Goal: Task Accomplishment & Management: Complete application form

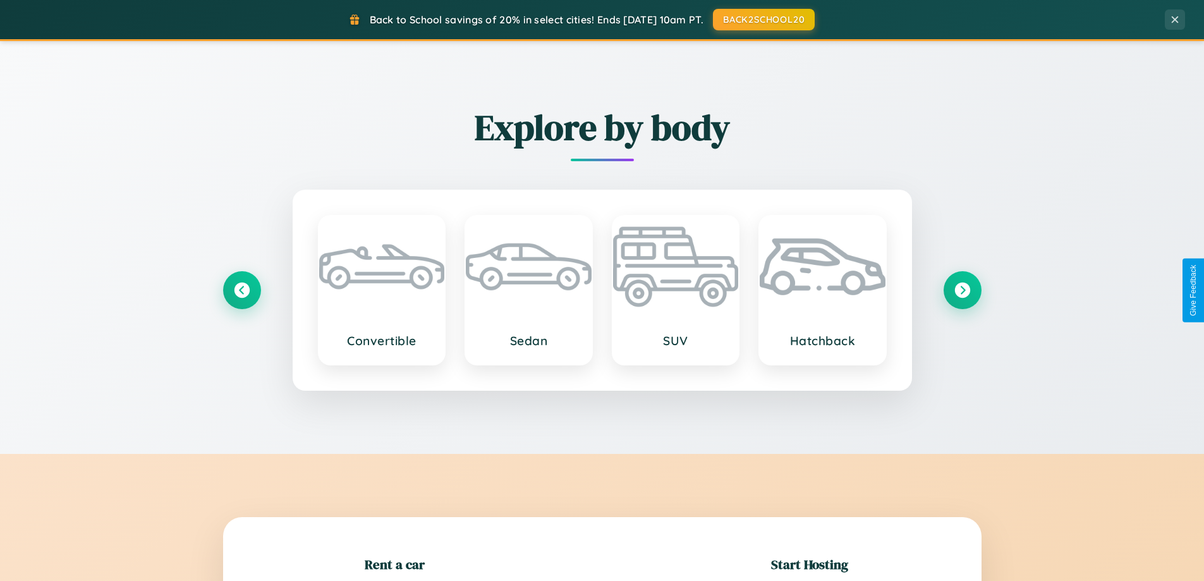
scroll to position [273, 0]
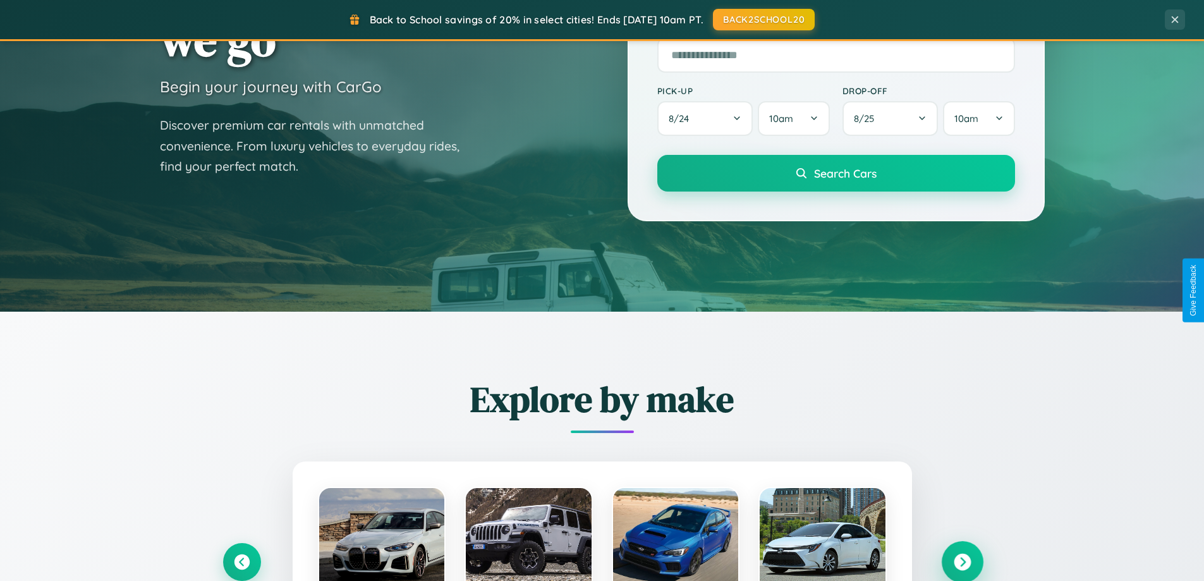
click at [962, 562] on icon at bounding box center [962, 562] width 17 height 17
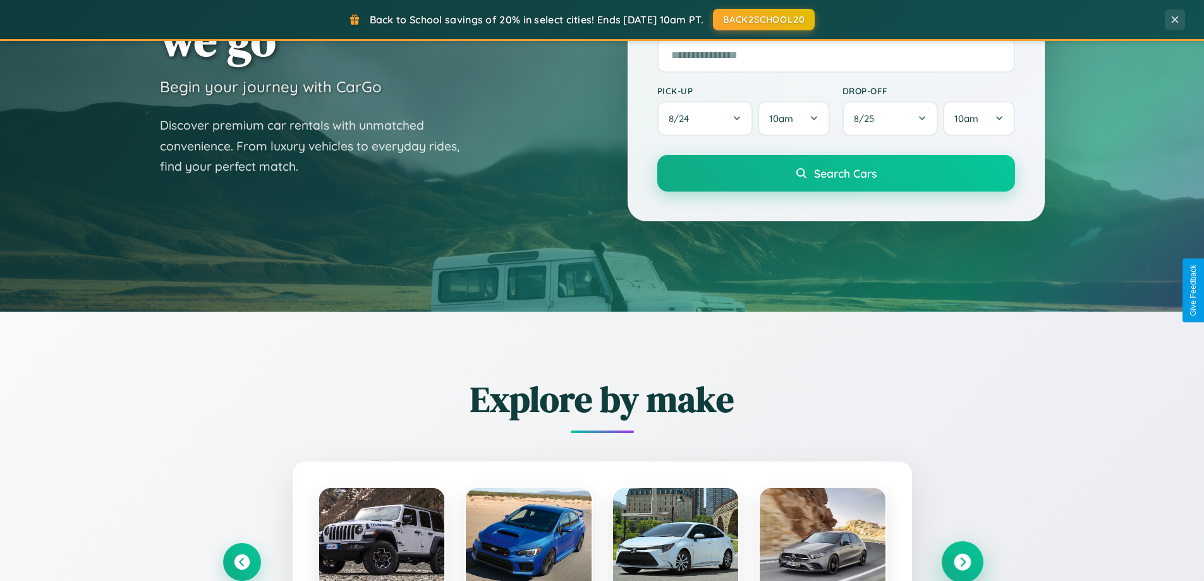
click at [962, 561] on icon at bounding box center [962, 562] width 17 height 17
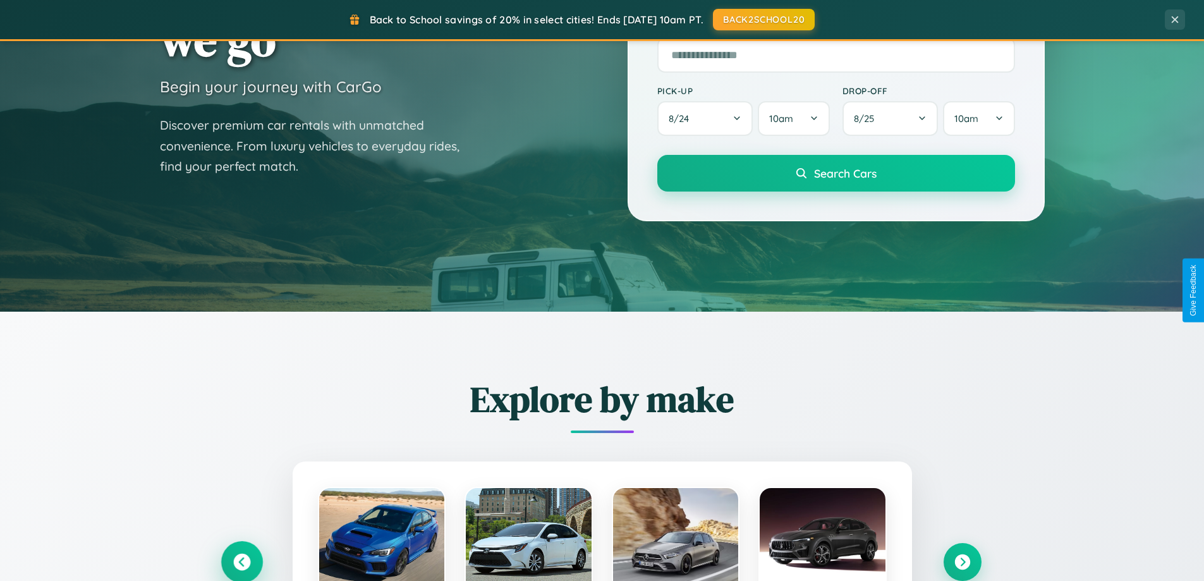
click at [241, 561] on icon at bounding box center [241, 562] width 17 height 17
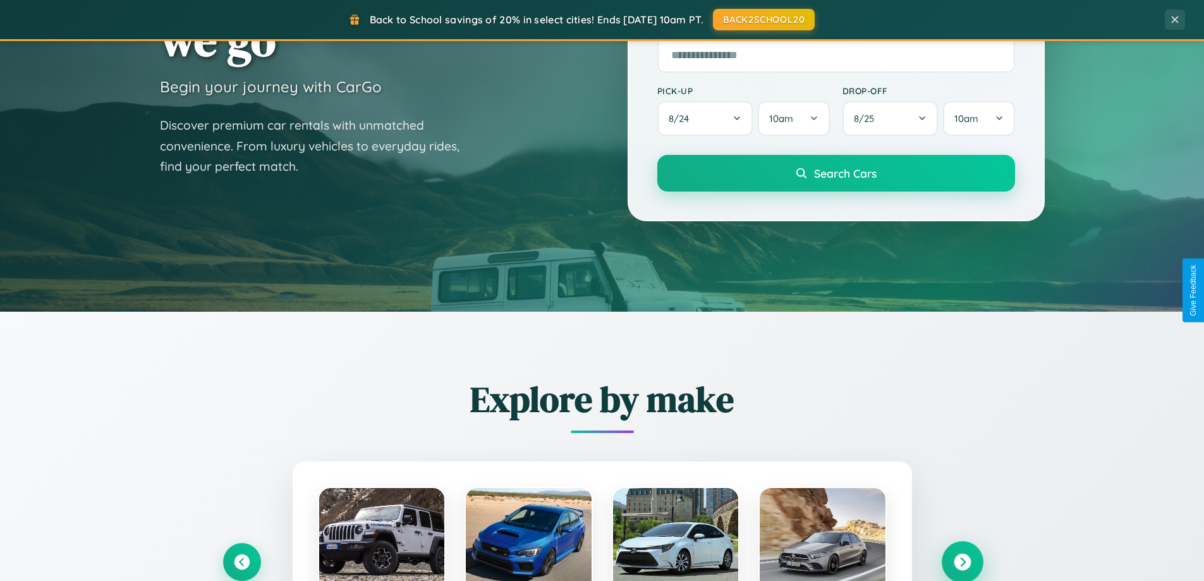
click at [962, 562] on icon at bounding box center [962, 562] width 17 height 17
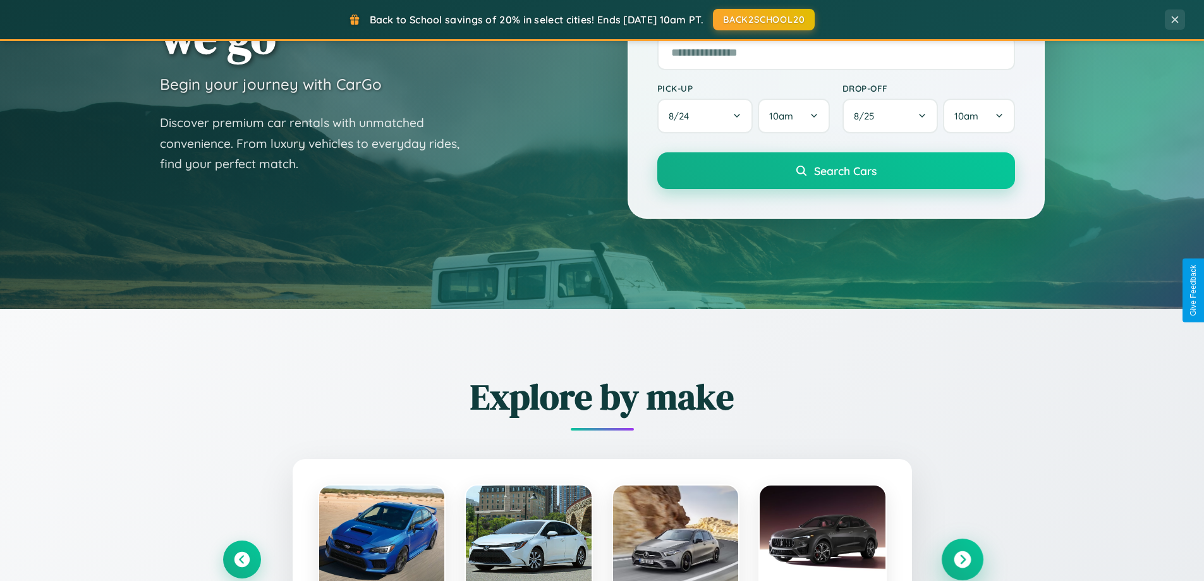
scroll to position [2432, 0]
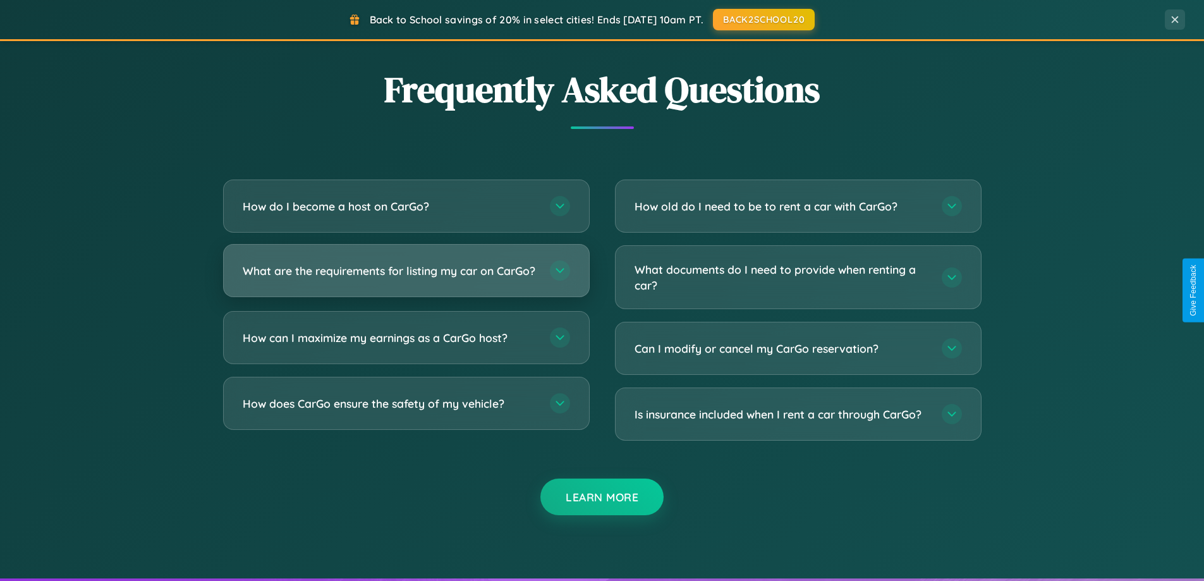
click at [406, 276] on h3 "What are the requirements for listing my car on CarGo?" at bounding box center [390, 271] width 294 height 16
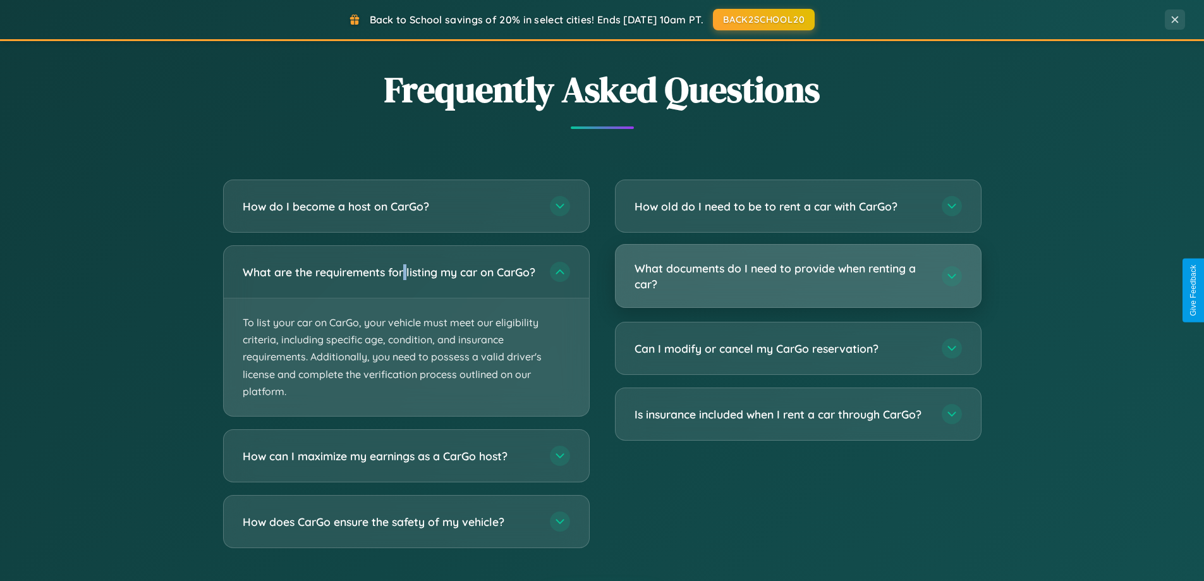
click at [798, 277] on h3 "What documents do I need to provide when renting a car?" at bounding box center [781, 275] width 294 height 31
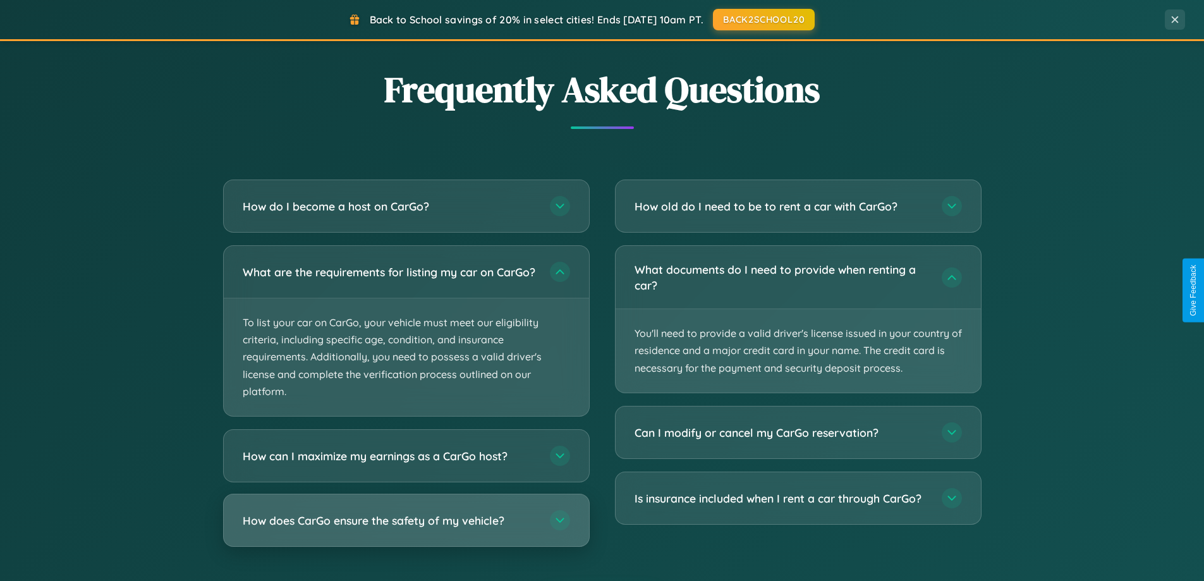
click at [406, 528] on h3 "How does CarGo ensure the safety of my vehicle?" at bounding box center [390, 521] width 294 height 16
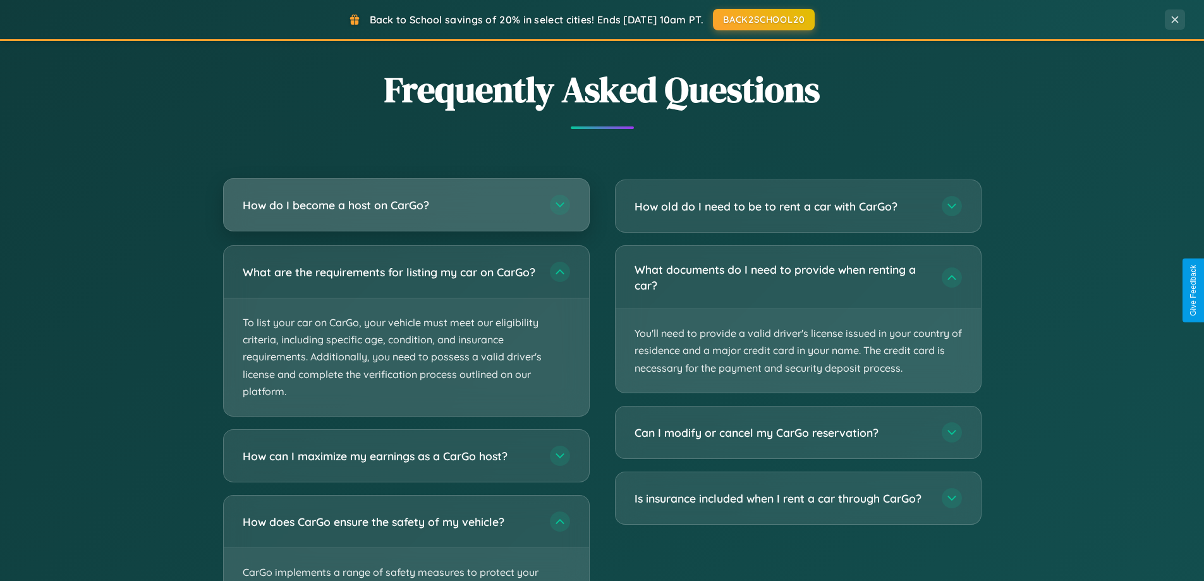
click at [406, 206] on h3 "How do I become a host on CarGo?" at bounding box center [390, 205] width 294 height 16
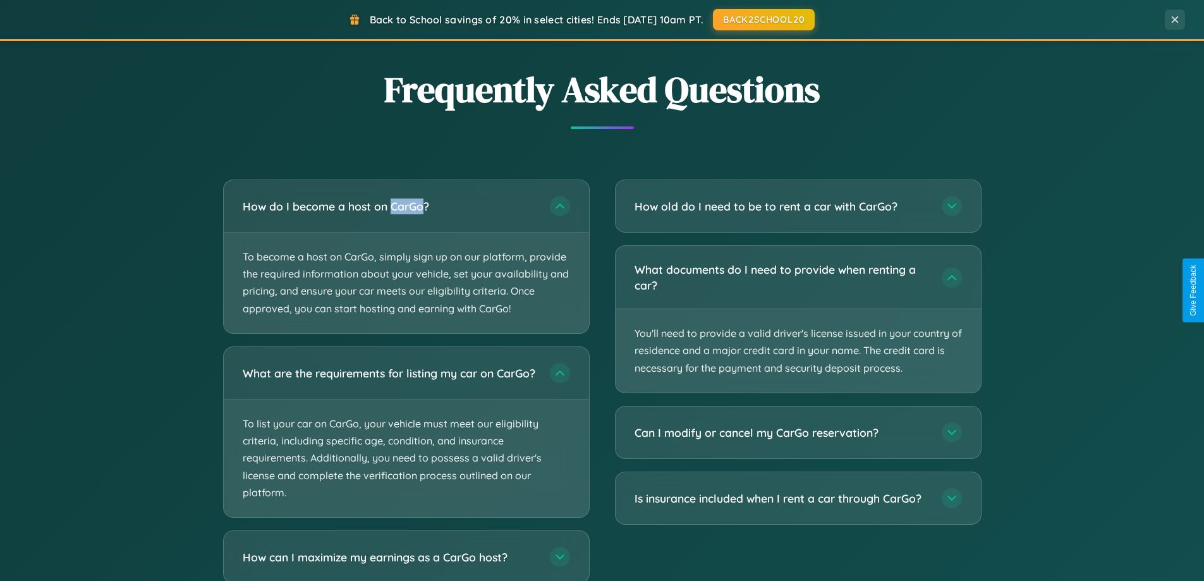
scroll to position [0, 0]
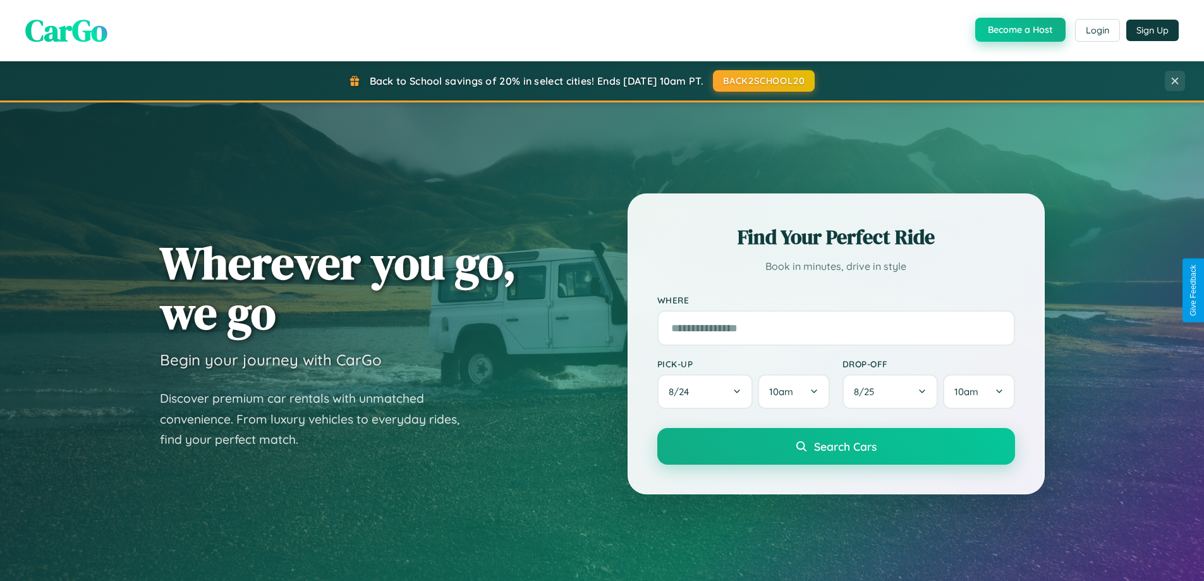
click at [1019, 30] on button "Become a Host" at bounding box center [1020, 30] width 90 height 24
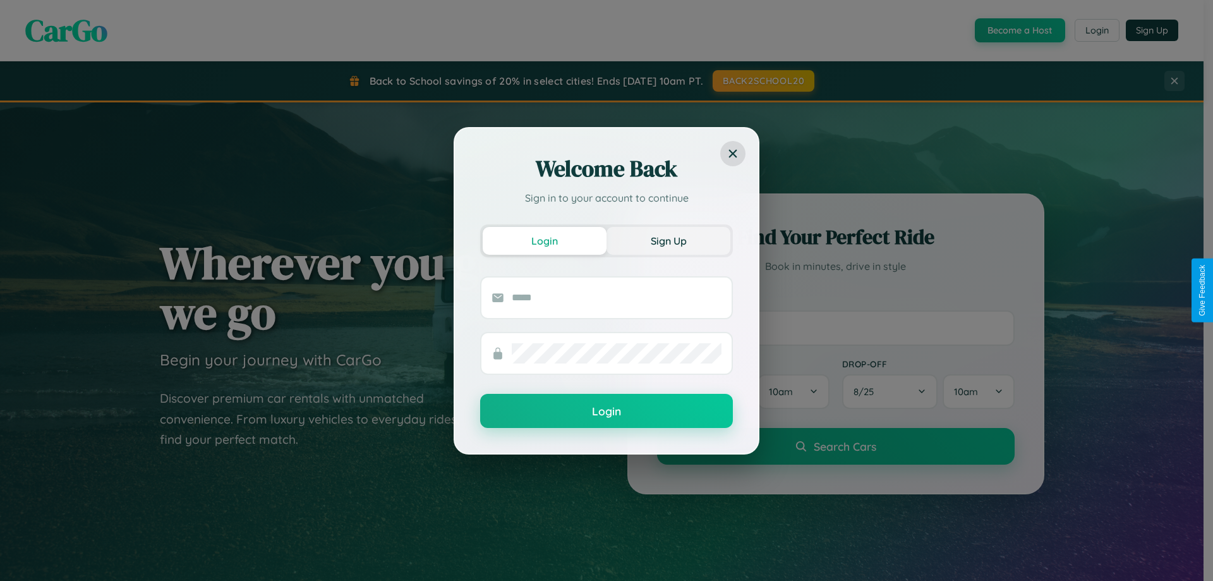
click at [669, 240] on button "Sign Up" at bounding box center [669, 241] width 124 height 28
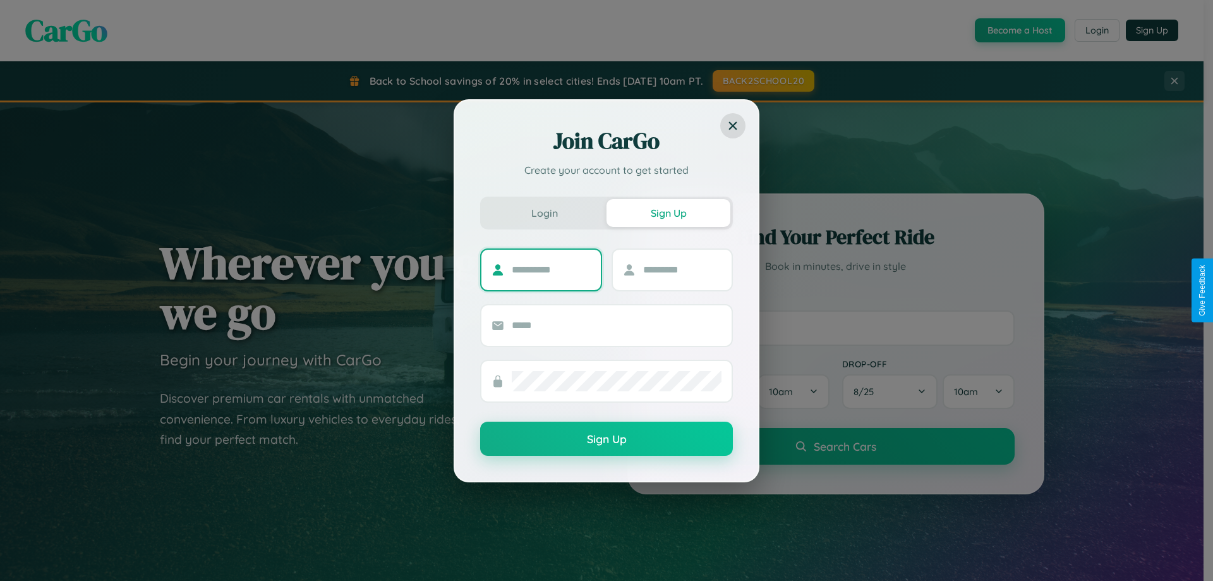
click at [551, 269] on input "text" at bounding box center [551, 270] width 79 height 20
type input "******"
click at [682, 269] on input "text" at bounding box center [682, 270] width 79 height 20
type input "****"
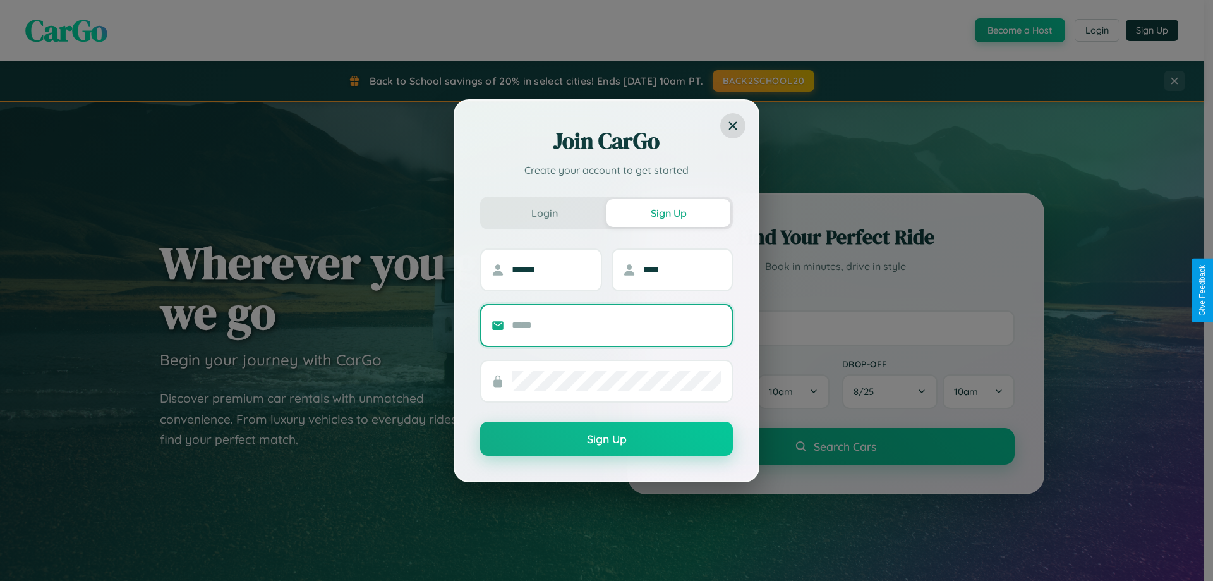
click at [617, 325] on input "text" at bounding box center [617, 325] width 210 height 20
type input "**********"
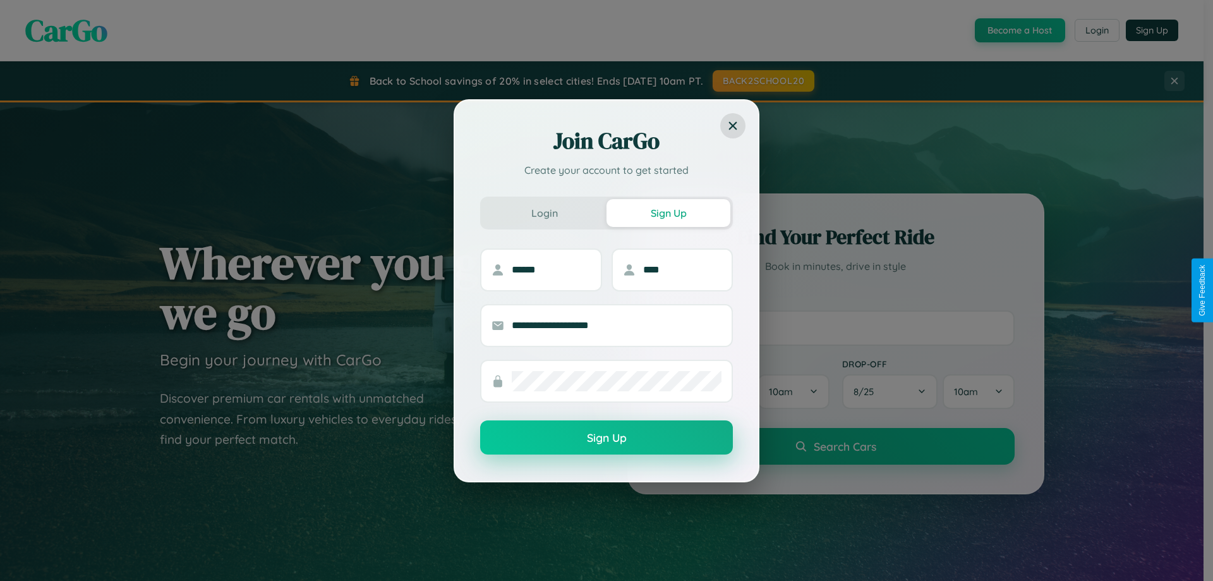
click at [607, 437] on button "Sign Up" at bounding box center [606, 437] width 253 height 34
